Goal: Information Seeking & Learning: Learn about a topic

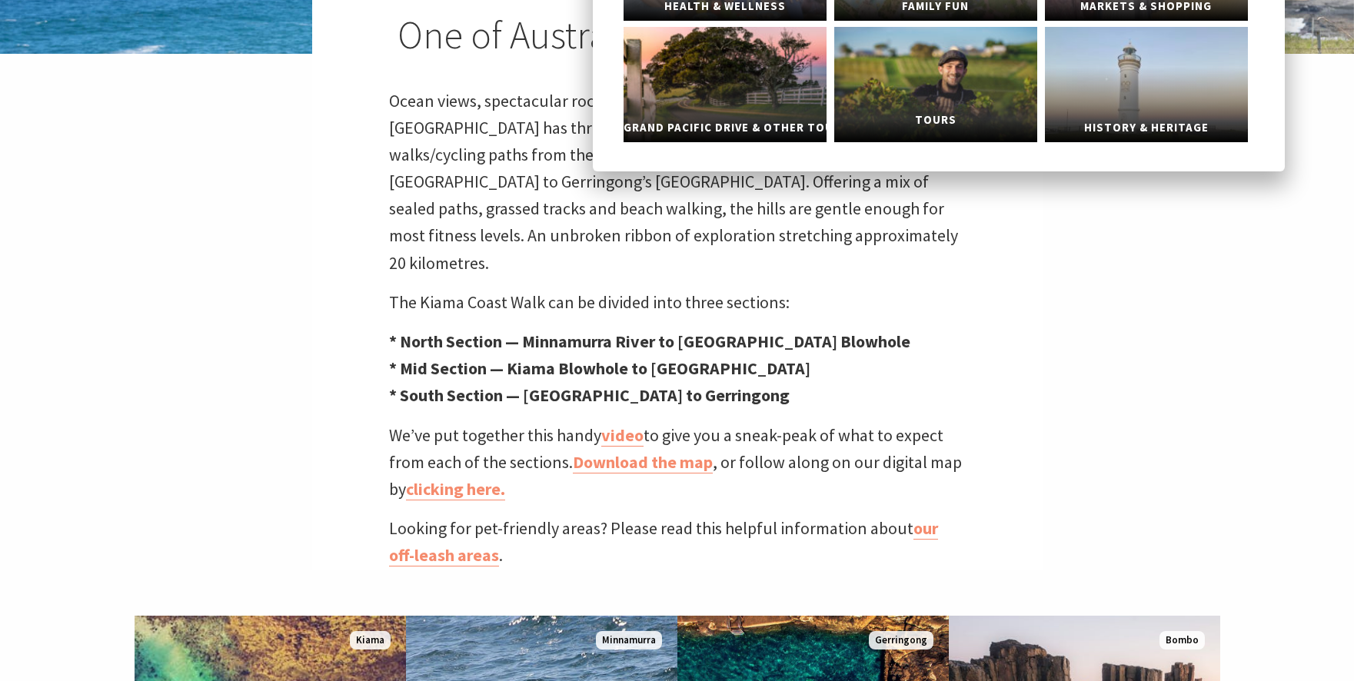
scroll to position [1185, 0]
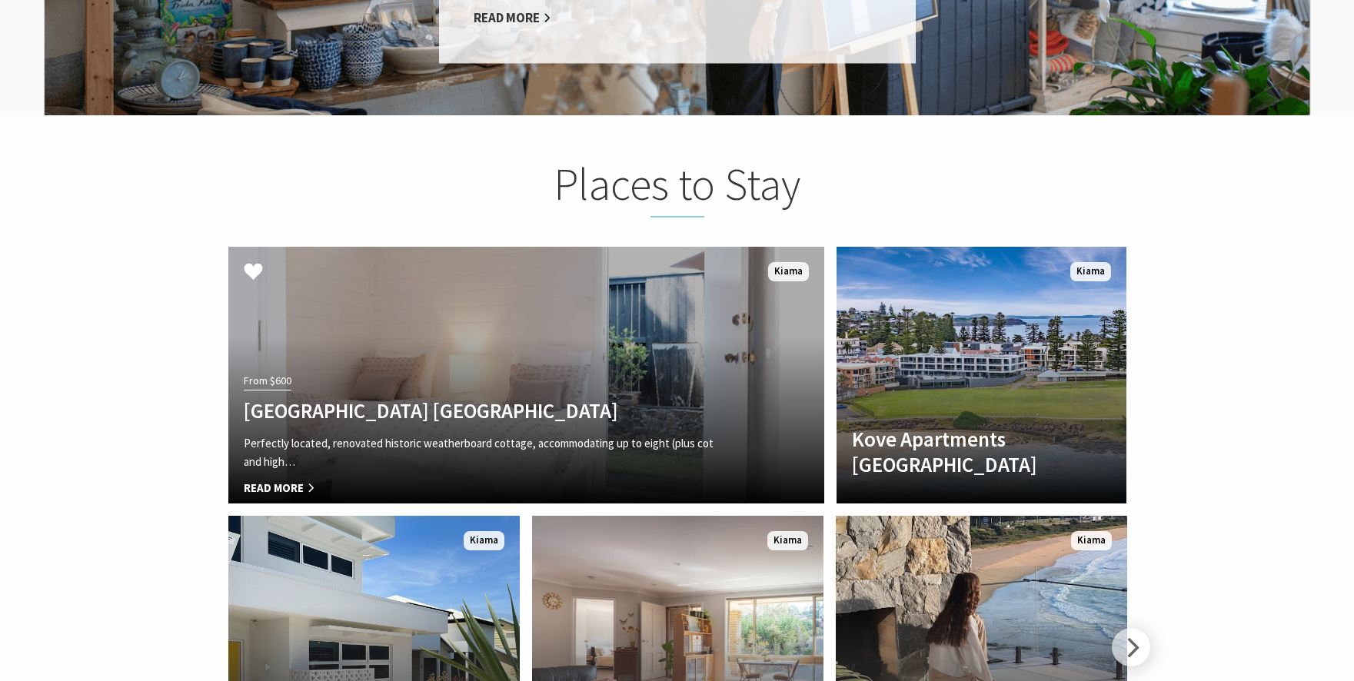
scroll to position [3132, 0]
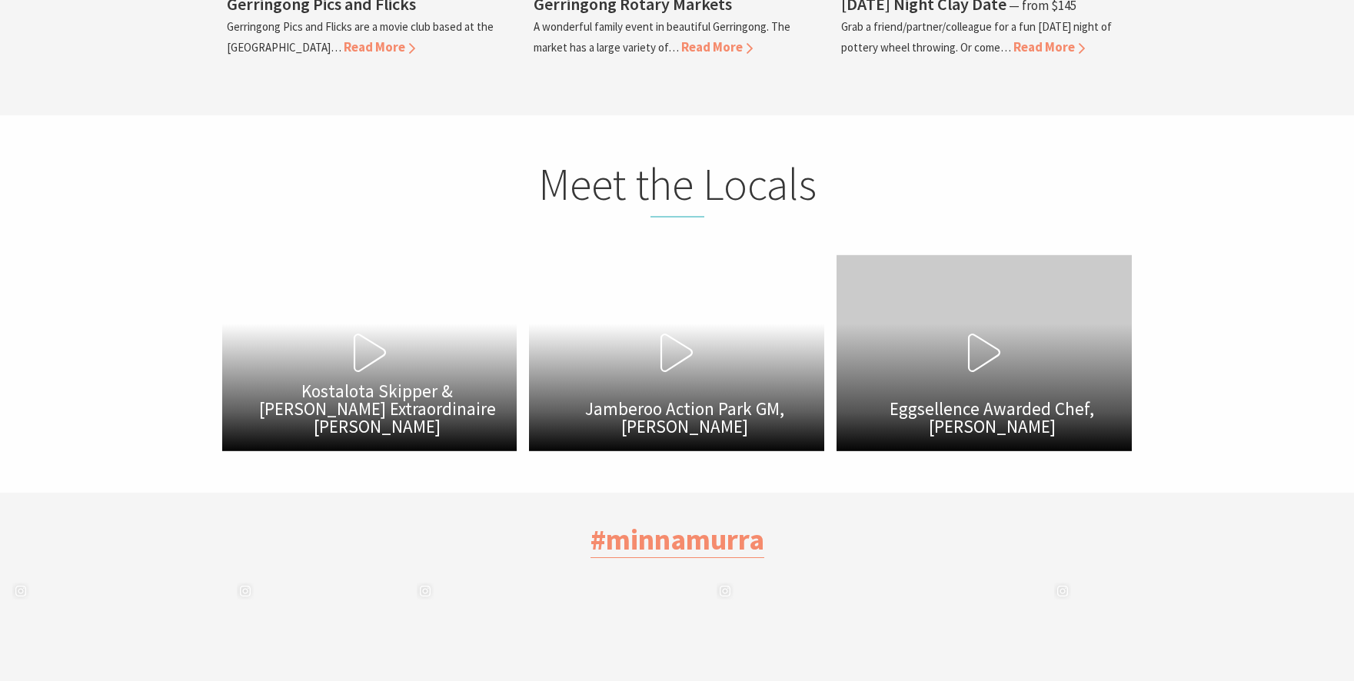
scroll to position [4449, 0]
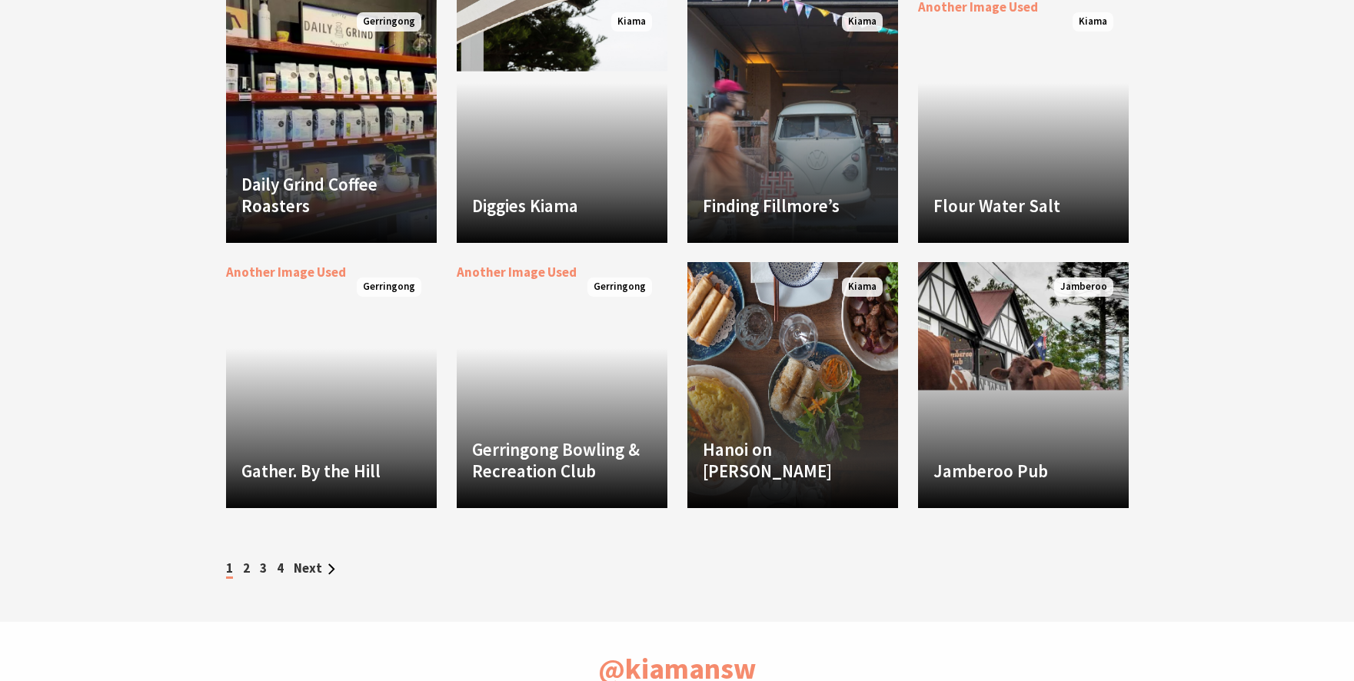
scroll to position [1429, 0]
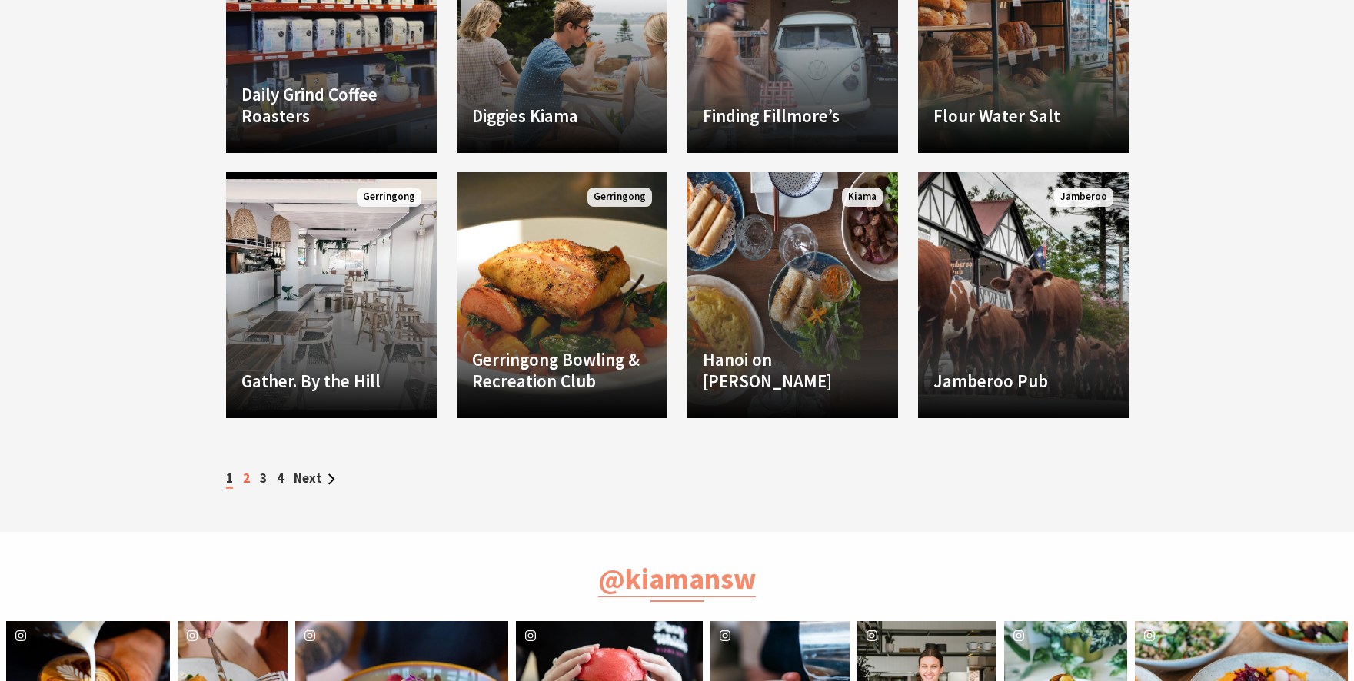
click at [245, 474] on link "2" at bounding box center [246, 478] width 7 height 17
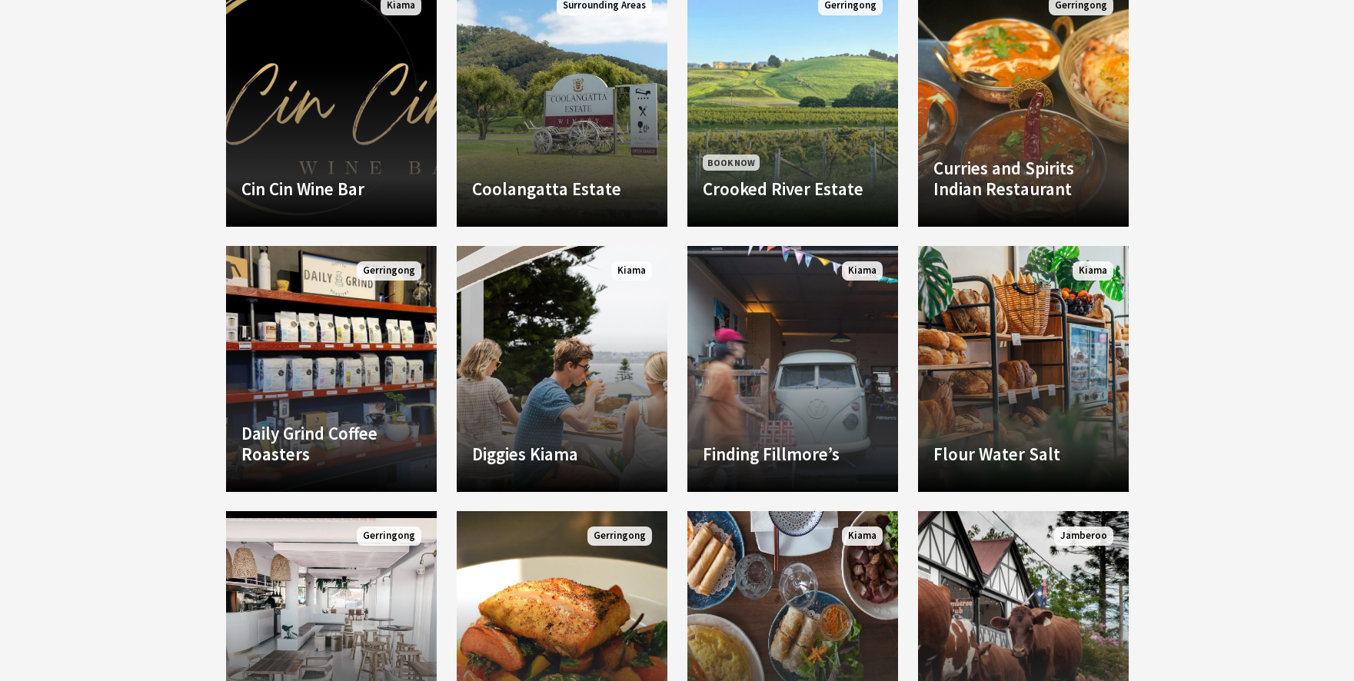
scroll to position [1443, 0]
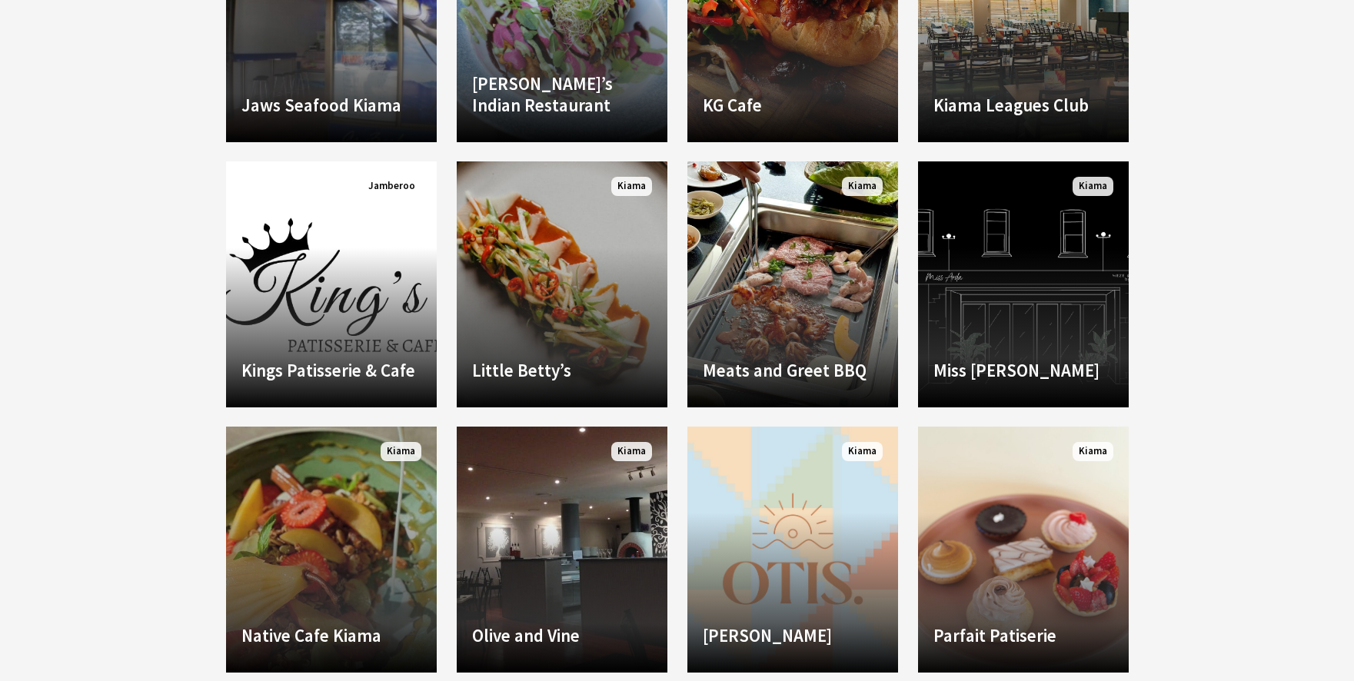
scroll to position [1907, 0]
